Goal: Book appointment/travel/reservation

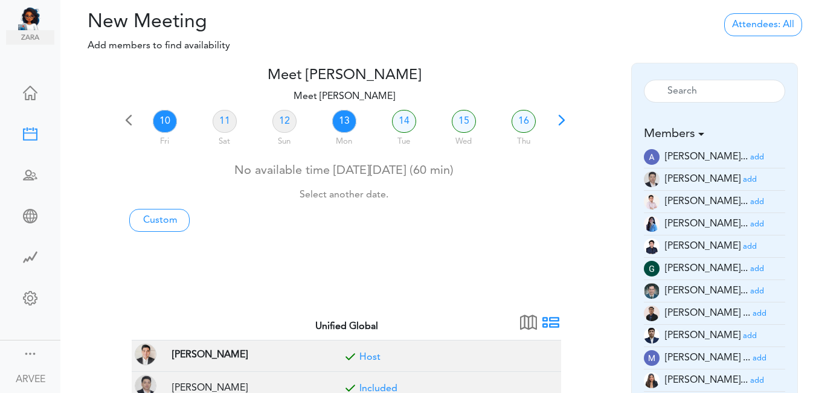
click at [340, 116] on link "13" at bounding box center [344, 121] width 24 height 23
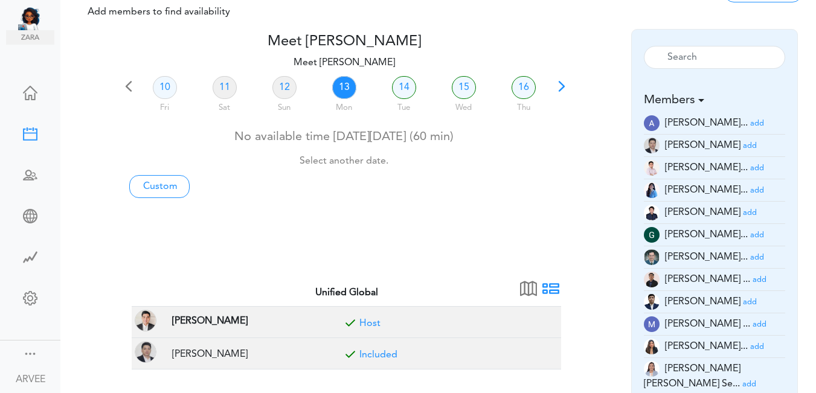
scroll to position [378, 0]
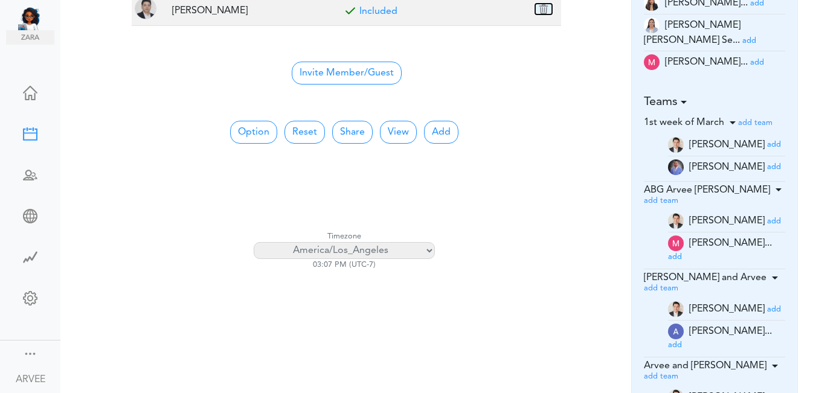
drag, startPoint x: 545, startPoint y: 5, endPoint x: 457, endPoint y: 64, distance: 106.2
click at [545, 5] on button "button" at bounding box center [543, 9] width 17 height 11
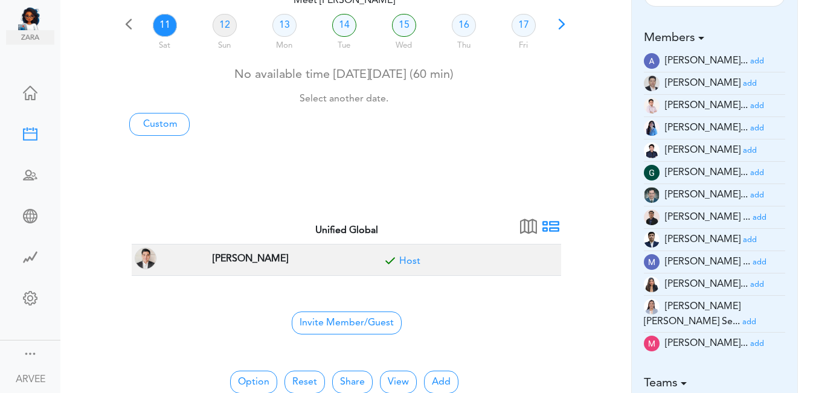
scroll to position [98, 0]
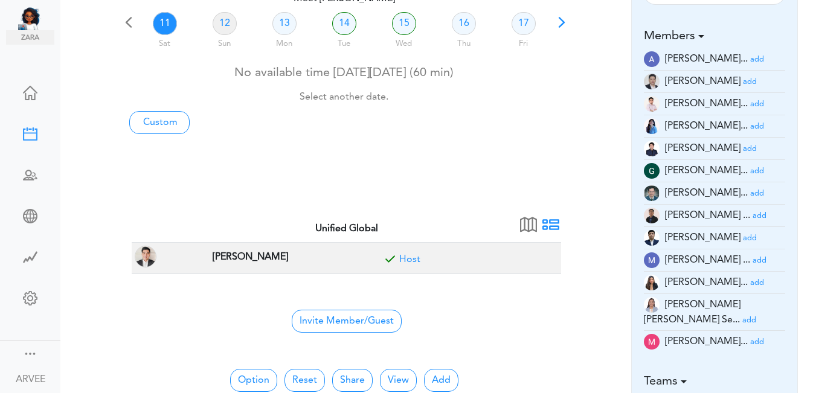
click at [753, 213] on small "add" at bounding box center [760, 216] width 14 height 8
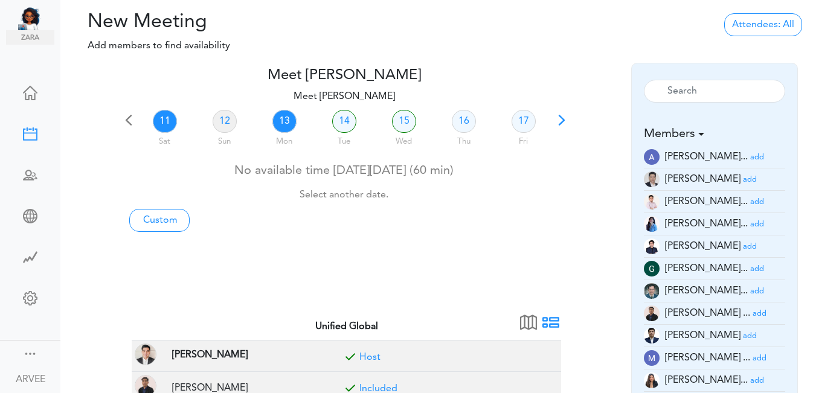
click at [280, 123] on link "13" at bounding box center [284, 121] width 24 height 23
click at [286, 121] on link "13" at bounding box center [284, 121] width 24 height 23
click at [166, 219] on link "Custom" at bounding box center [159, 220] width 60 height 23
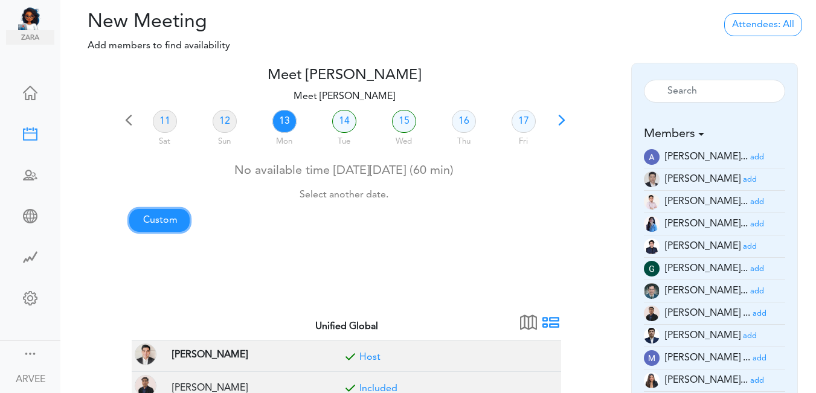
type input "Meet [PERSON_NAME]"
type input "[URL][DOMAIN_NAME][SECURITY_DATA]"
type input "[DATE]T20:00"
type input "[DATE]T20:30"
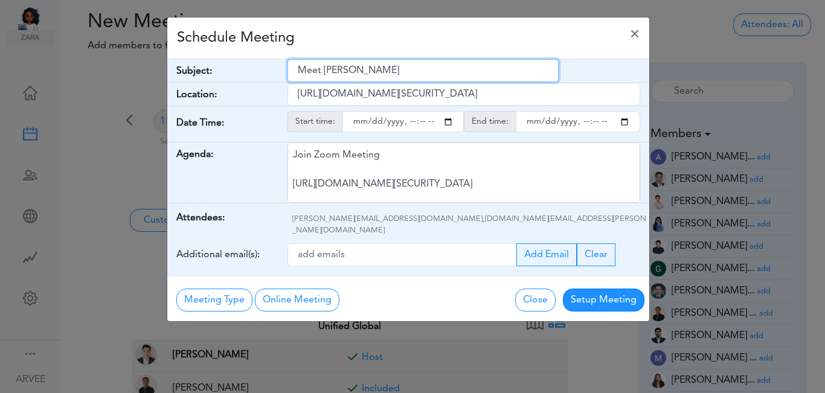
click at [296, 71] on input "Meet [PERSON_NAME]" at bounding box center [423, 70] width 271 height 23
click at [296, 70] on input "Meet [PERSON_NAME]" at bounding box center [423, 70] width 271 height 23
type input "Tax Return Results: [PERSON_NAME]"
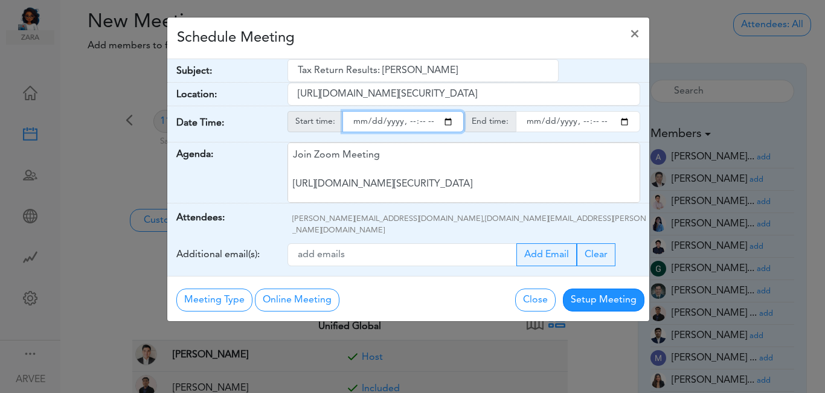
click at [446, 124] on input "starttime" at bounding box center [402, 121] width 121 height 21
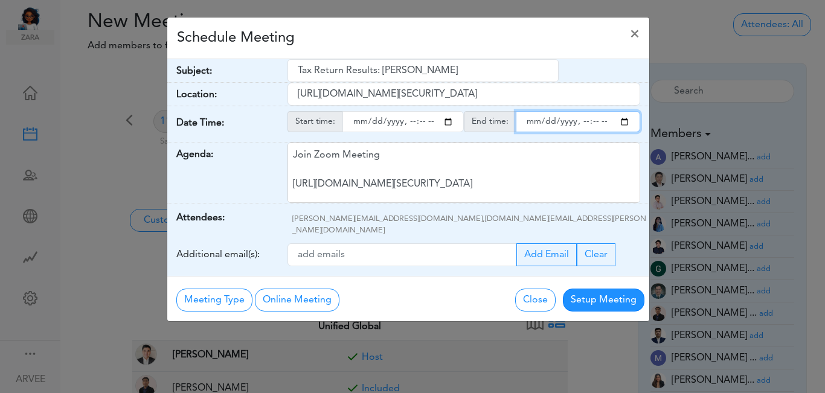
type input "[DATE]T21:00"
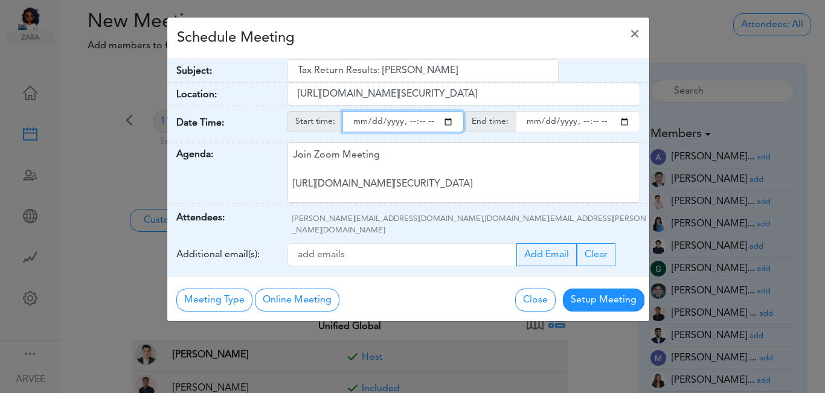
click at [623, 126] on input "endtime" at bounding box center [578, 121] width 124 height 21
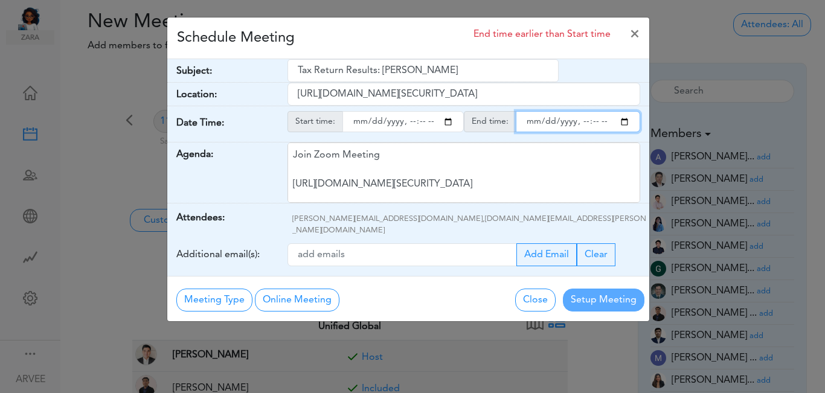
click at [595, 122] on input "endtime" at bounding box center [578, 121] width 124 height 21
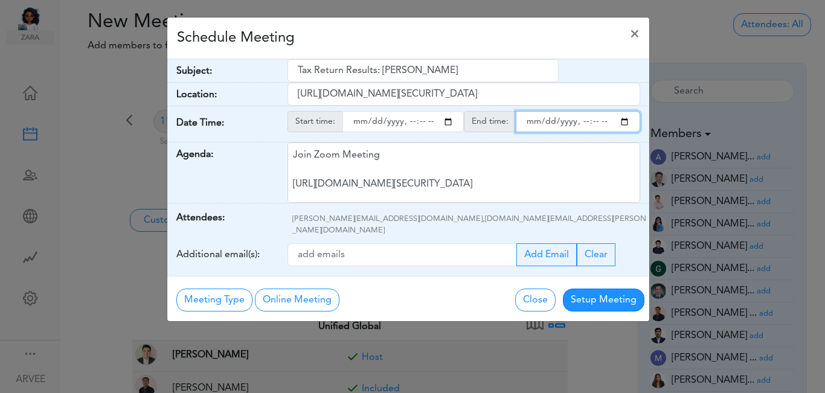
type input "[DATE]T22:00"
click at [497, 42] on div "Schedule Meeting ×" at bounding box center [408, 39] width 482 height 42
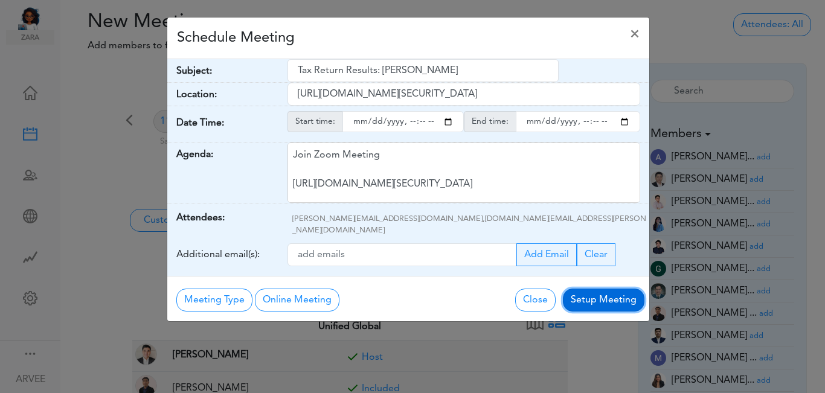
click at [597, 289] on button "Setup Meeting" at bounding box center [604, 300] width 82 height 23
